Goal: Navigation & Orientation: Understand site structure

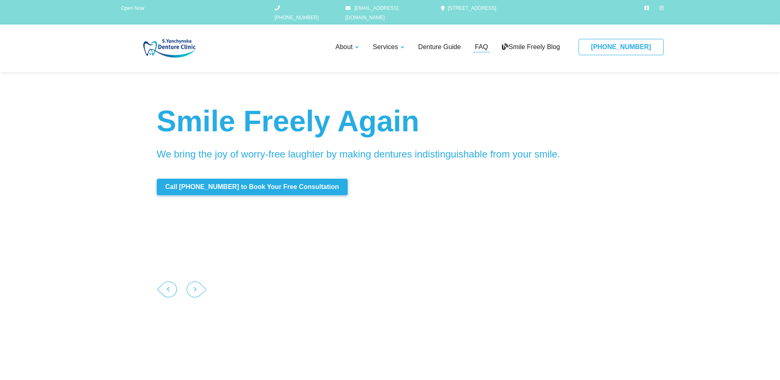
click at [484, 42] on link "FAQ" at bounding box center [481, 47] width 17 height 10
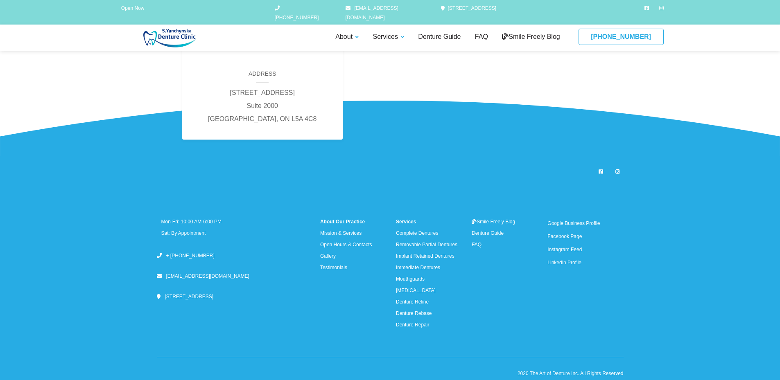
scroll to position [931, 0]
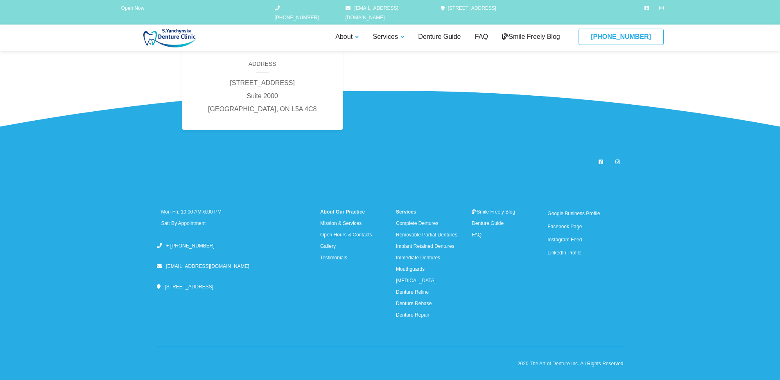
click at [372, 235] on link "Open Hours & Contacts" at bounding box center [346, 235] width 52 height 6
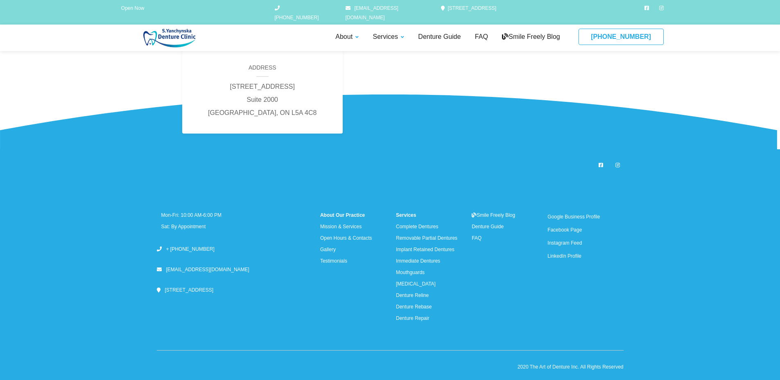
scroll to position [2331, 0]
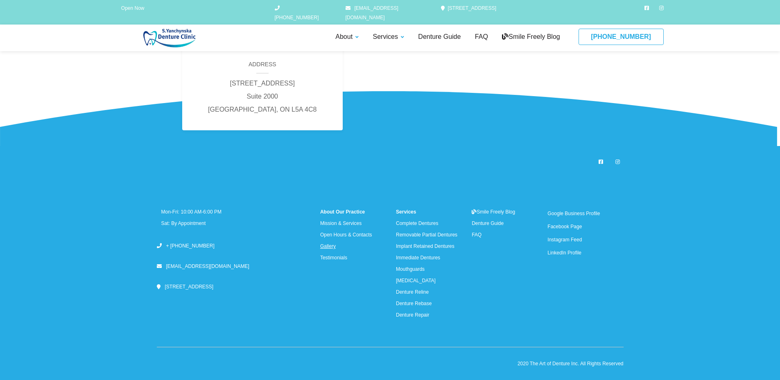
click at [336, 246] on link "Gallery" at bounding box center [328, 247] width 16 height 6
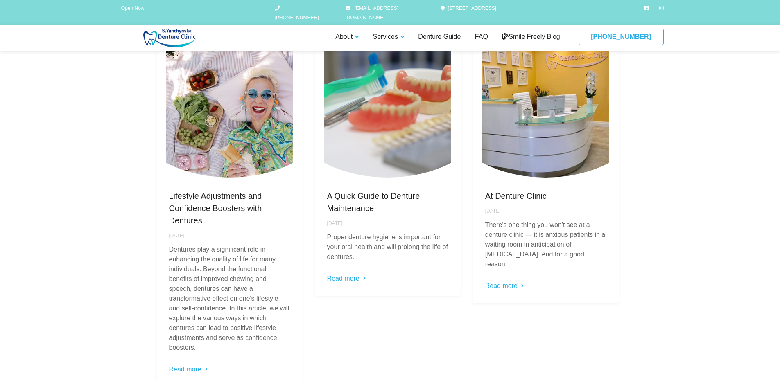
scroll to position [1799, 0]
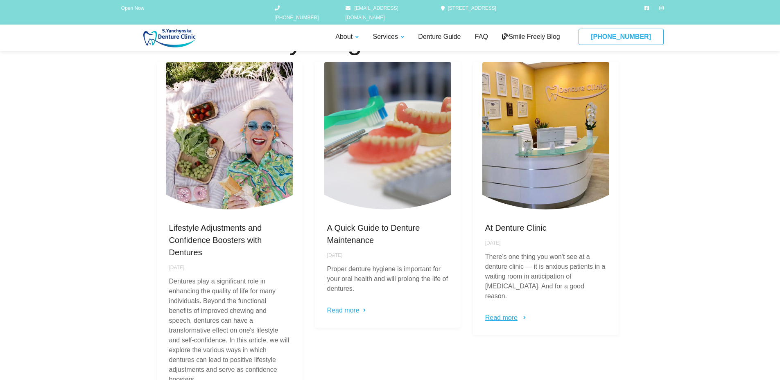
click at [497, 313] on link "Read more" at bounding box center [504, 318] width 38 height 10
drag, startPoint x: 138, startPoint y: 149, endPoint x: 131, endPoint y: 129, distance: 20.2
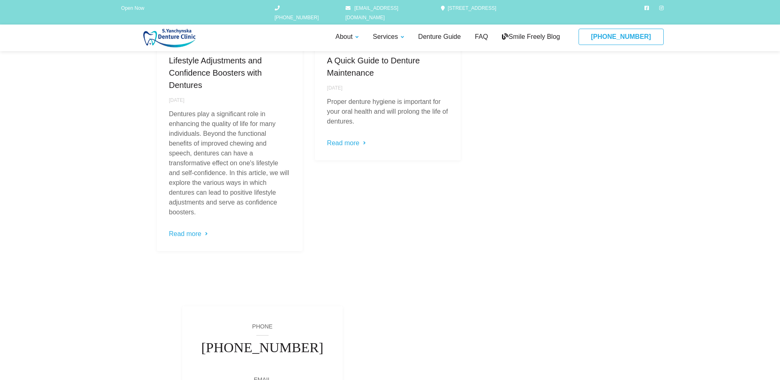
scroll to position [1668, 0]
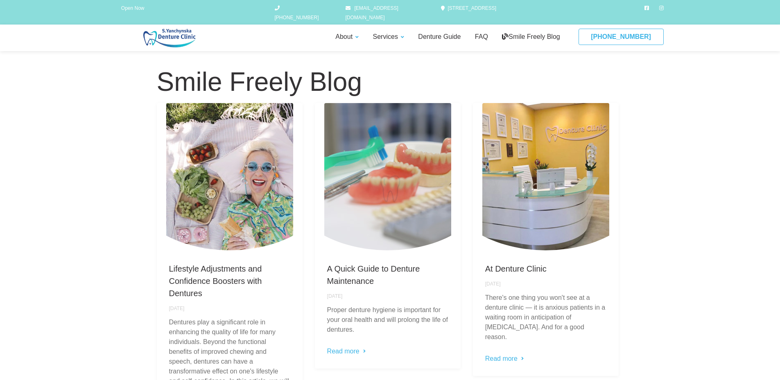
scroll to position [2331, 0]
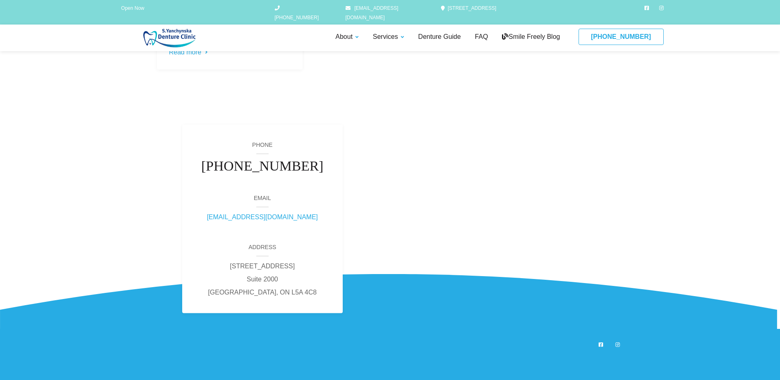
scroll to position [2312, 0]
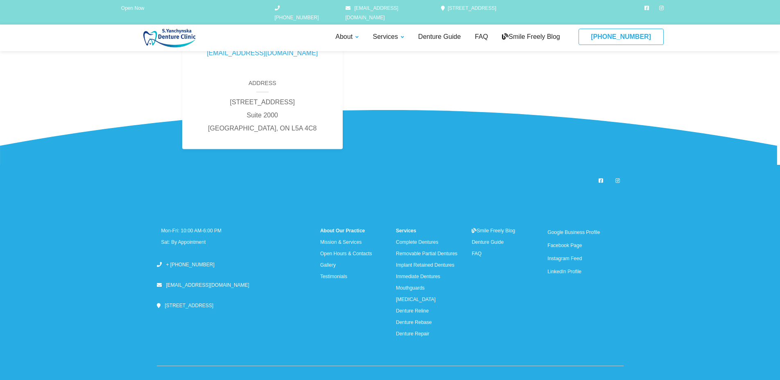
drag, startPoint x: 117, startPoint y: 202, endPoint x: 113, endPoint y: 203, distance: 4.5
